Goal: Check status: Check status

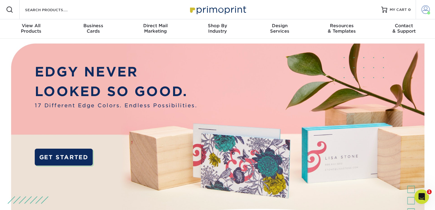
click at [426, 11] on span at bounding box center [425, 9] width 8 height 8
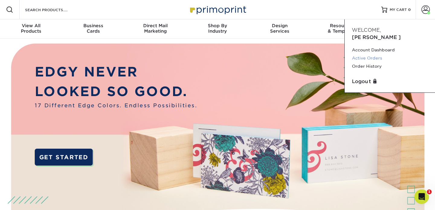
click at [366, 54] on link "Active Orders" at bounding box center [390, 58] width 76 height 8
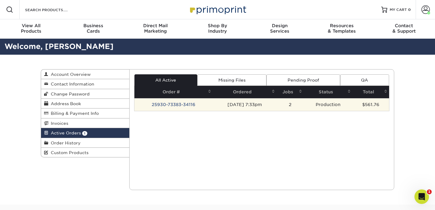
click at [186, 103] on td "25930-73383-34116" at bounding box center [173, 104] width 78 height 13
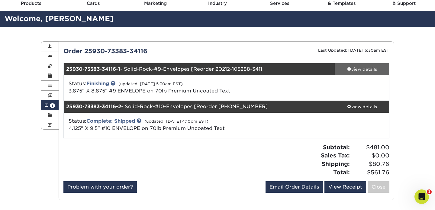
scroll to position [28, 0]
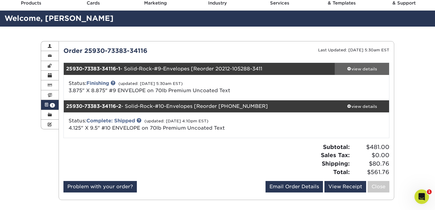
click at [365, 66] on div "view details" at bounding box center [361, 69] width 54 height 6
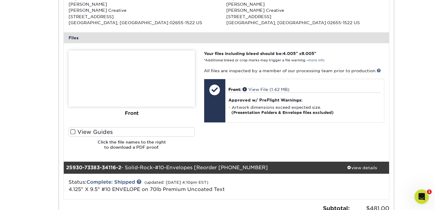
scroll to position [217, 0]
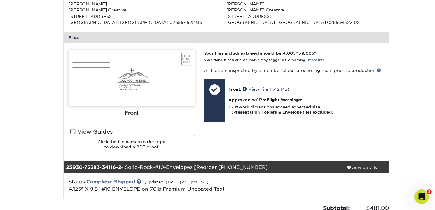
click at [71, 130] on span at bounding box center [72, 132] width 5 height 6
click at [0, 0] on input "View Guides" at bounding box center [0, 0] width 0 height 0
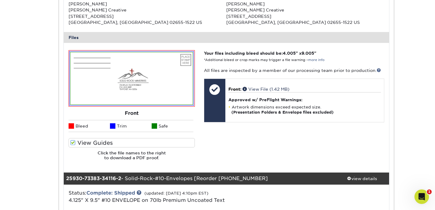
scroll to position [215, 0]
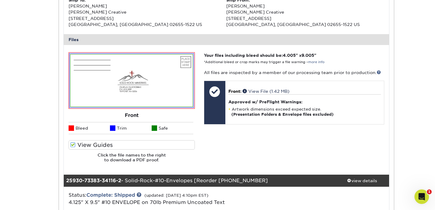
click at [71, 128] on span at bounding box center [71, 127] width 5 height 5
click at [74, 143] on span at bounding box center [72, 145] width 5 height 6
click at [0, 0] on input "View Guides" at bounding box center [0, 0] width 0 height 0
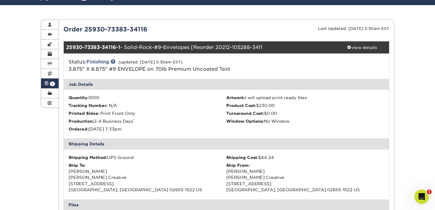
scroll to position [24, 0]
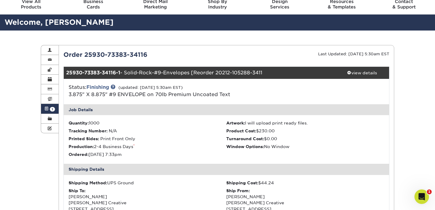
click at [107, 52] on div "Order 25930-73383-34116" at bounding box center [142, 54] width 167 height 9
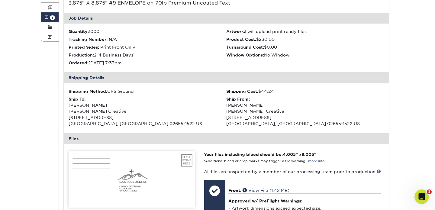
scroll to position [0, 0]
